Goal: Transaction & Acquisition: Purchase product/service

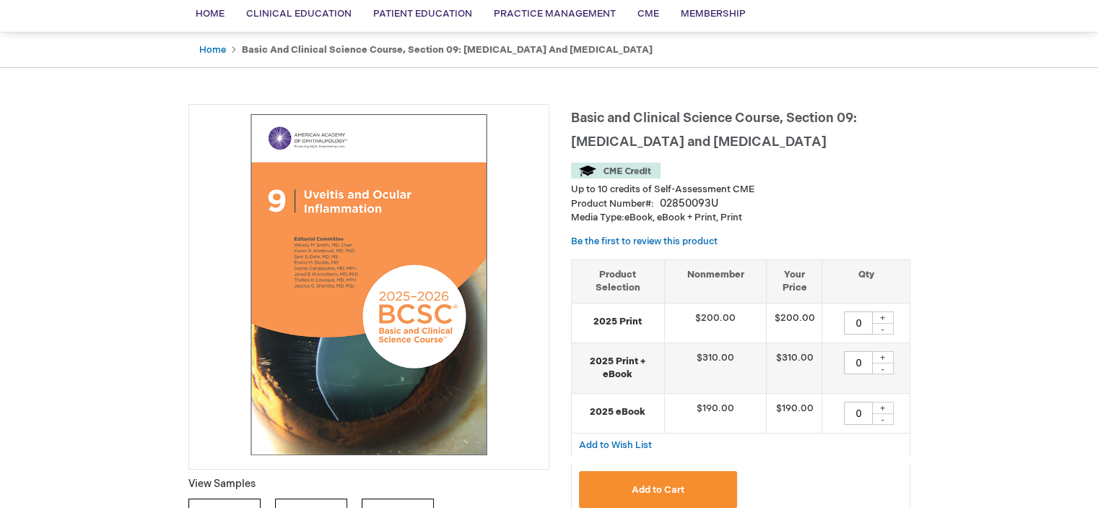
scroll to position [120, 0]
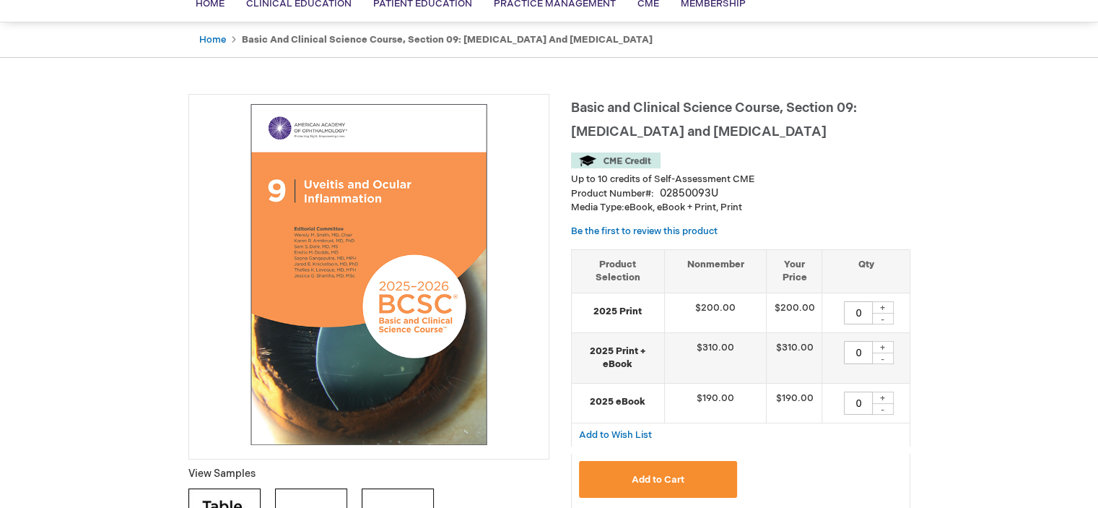
drag, startPoint x: 1102, startPoint y: 96, endPoint x: 1102, endPoint y: 125, distance: 28.9
click at [1097, 125] on html "The store will not work correctly when cookies are disabled. [PERSON_NAME] [PER…" at bounding box center [549, 134] width 1098 height 508
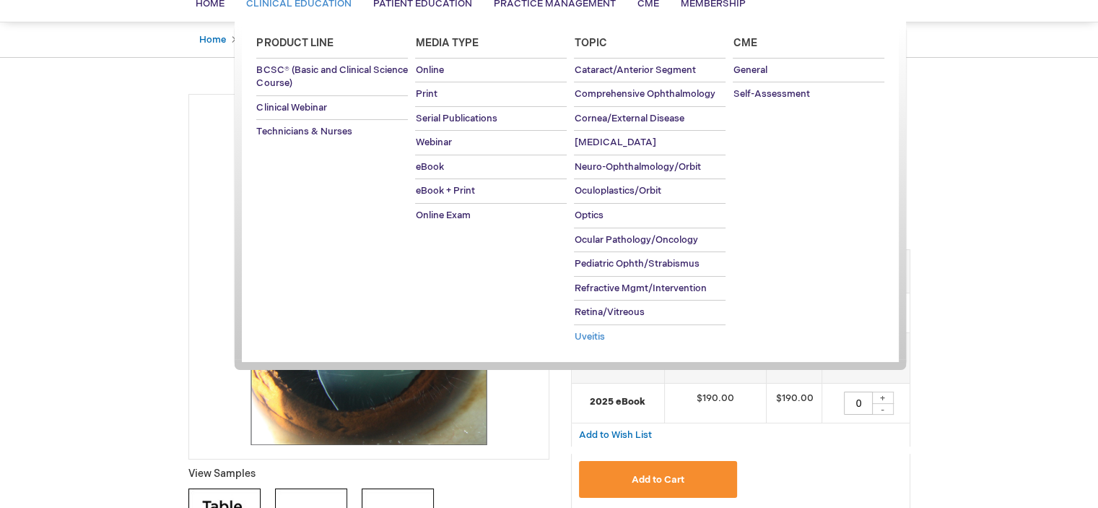
click at [594, 331] on span "Uveitis" at bounding box center [589, 337] width 30 height 12
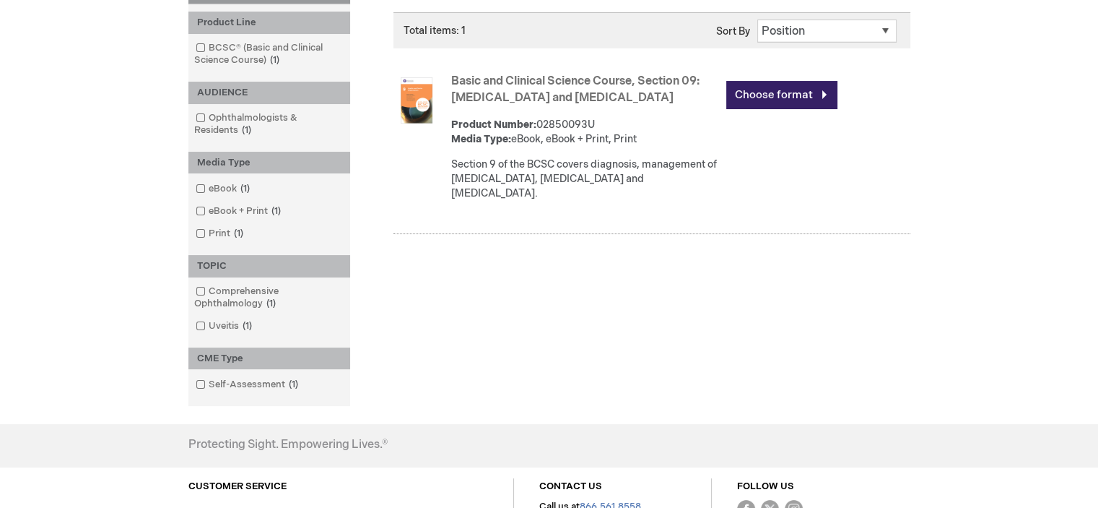
scroll to position [231, 0]
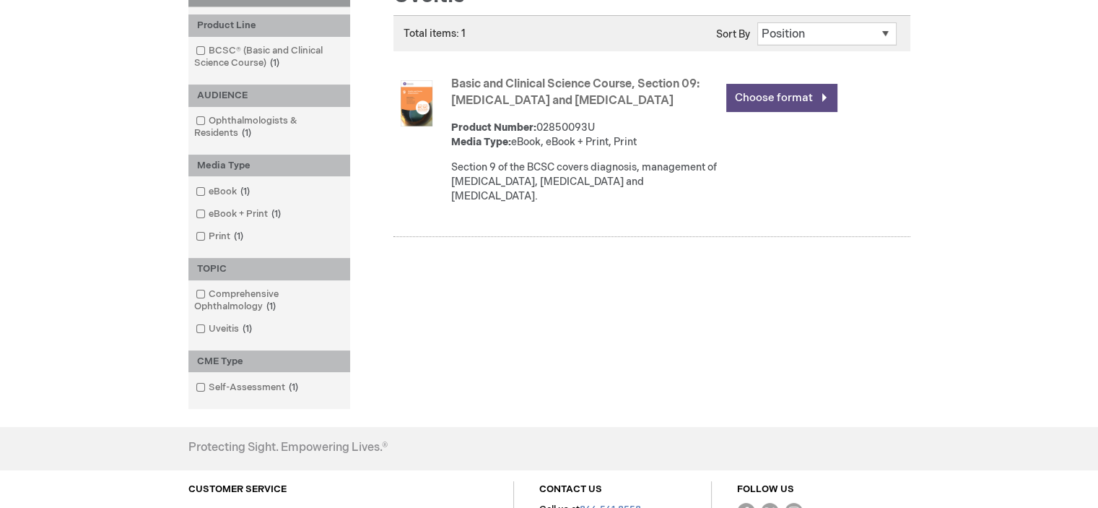
click at [777, 94] on link "Choose format" at bounding box center [781, 98] width 111 height 28
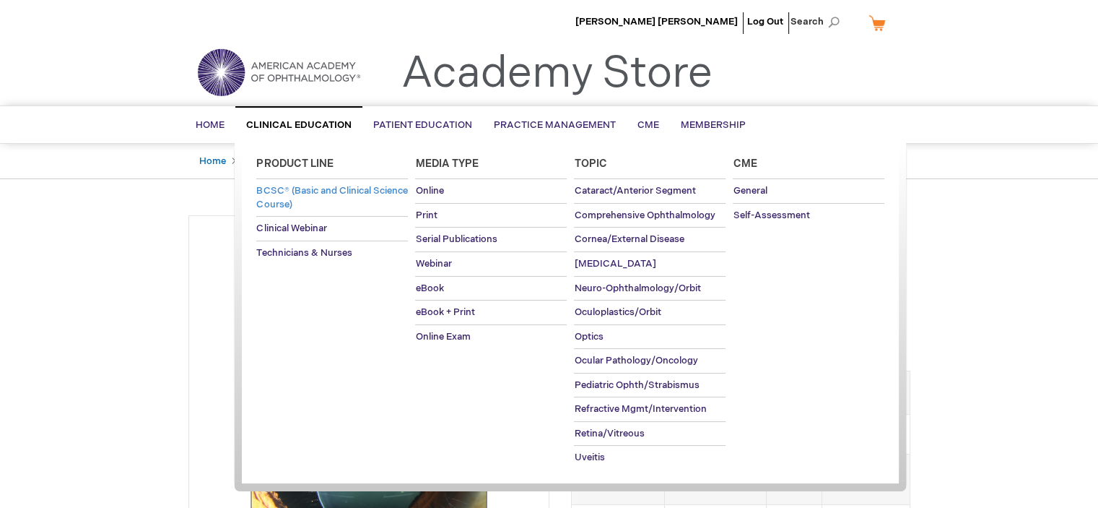
click at [316, 203] on span "BCSC® (Basic and Clinical Science Course)" at bounding box center [331, 197] width 151 height 25
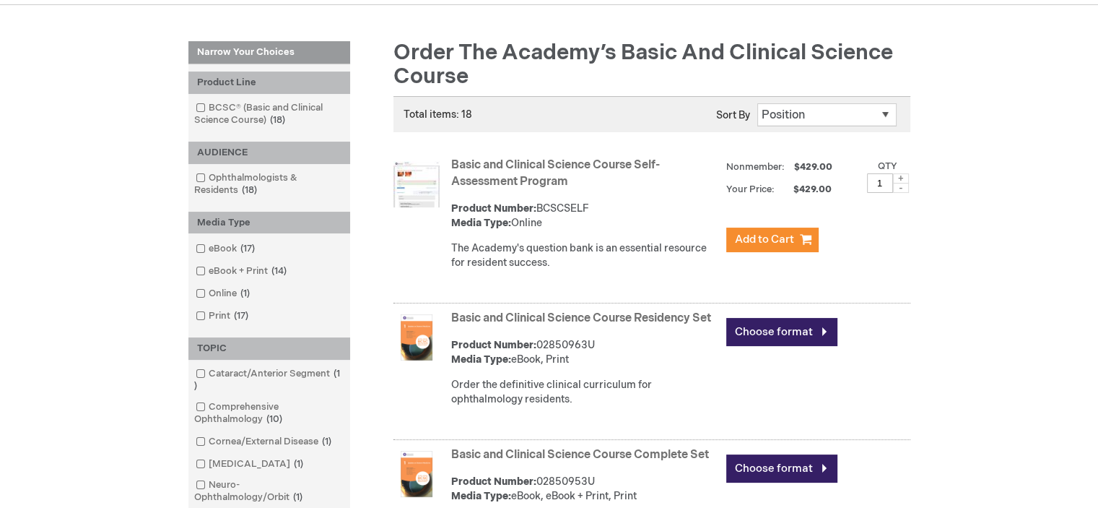
scroll to position [173, 0]
